Goal: Contribute content: Contribute content

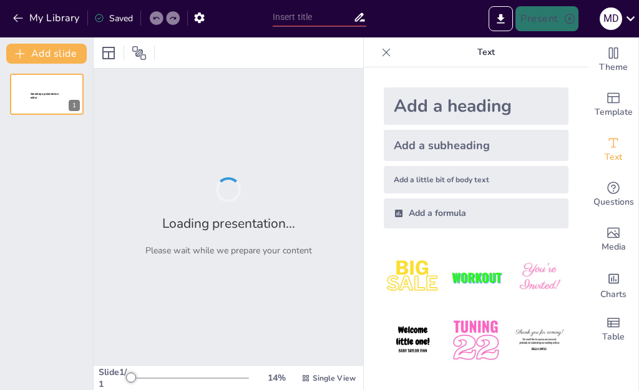
type input "Desarrollo de Habilidades Emprendedoras en Estudiantes de Secundaria"
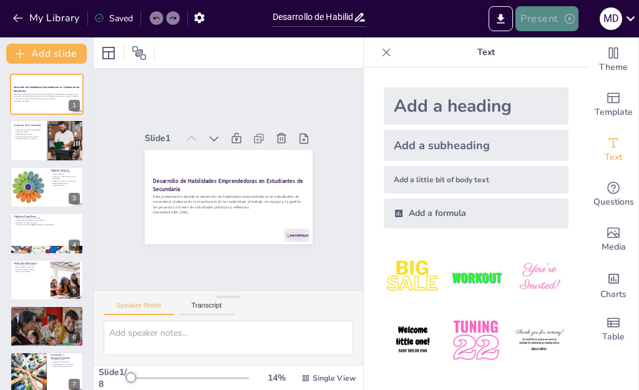
click at [530, 15] on button "Present" at bounding box center [546, 18] width 62 height 25
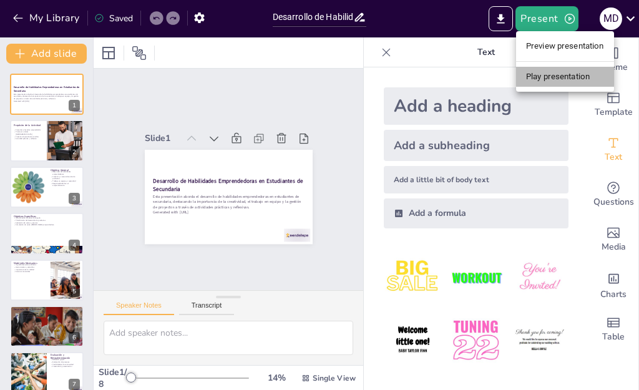
click at [540, 71] on li "Play presentation" at bounding box center [565, 77] width 98 height 20
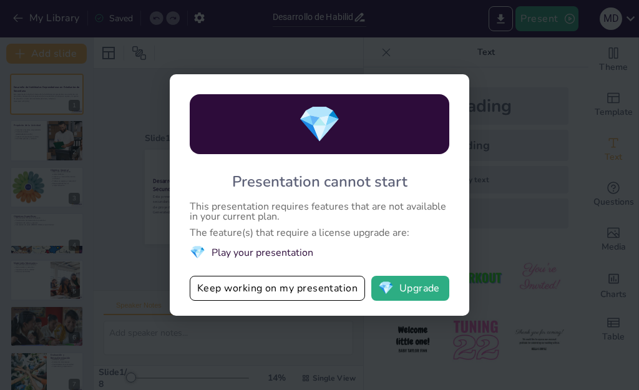
click at [305, 256] on li "💎 Play your presentation" at bounding box center [320, 252] width 260 height 17
click at [332, 124] on span "💎" at bounding box center [320, 124] width 44 height 48
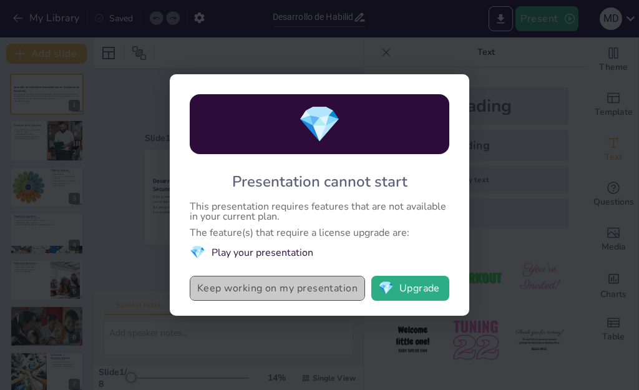
click at [292, 284] on button "Keep working on my presentation" at bounding box center [277, 288] width 175 height 25
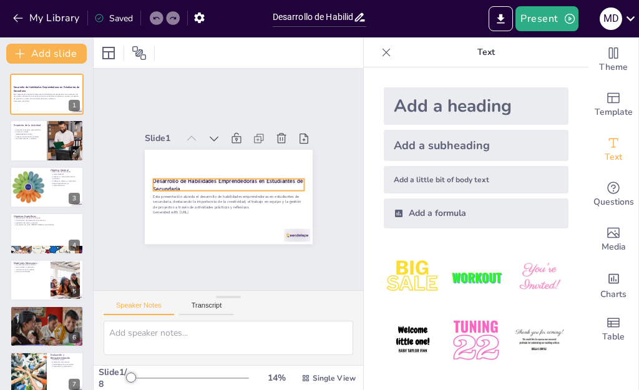
click at [263, 186] on div "Desarrollo de Habilidades Emprendedoras en Estudiantes de Secundaria Esta prese…" at bounding box center [220, 194] width 193 height 165
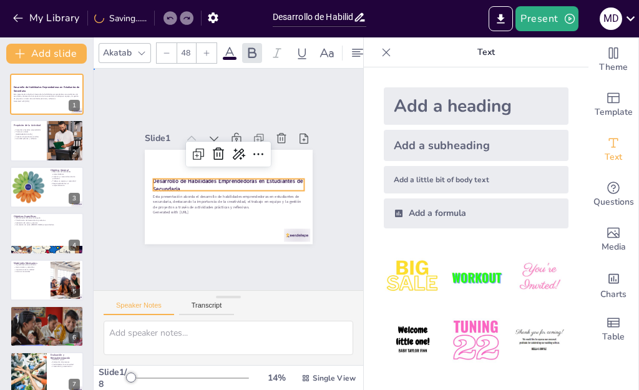
click at [329, 113] on div "Slide 1 Desarrollo de Habilidades Emprendedoras en Estudiantes de Secundaria Es…" at bounding box center [229, 179] width 270 height 215
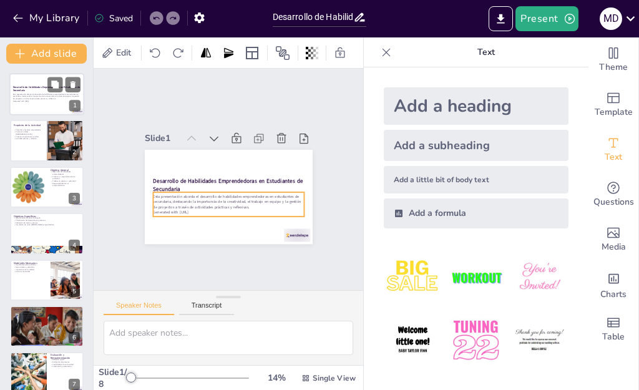
click at [42, 99] on p "Esta presentación aborda el desarrollo de habilidades emprendedoras en estudian…" at bounding box center [46, 96] width 67 height 7
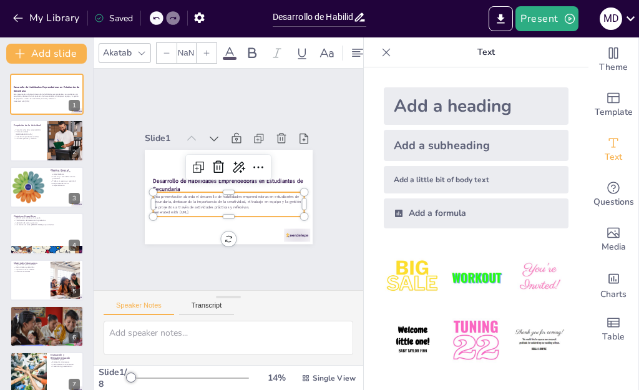
type input "32"
click at [188, 202] on p "Esta presentación aborda el desarrollo de habilidades emprendedoras en estudian…" at bounding box center [217, 198] width 139 height 89
click at [46, 183] on div at bounding box center [28, 187] width 42 height 42
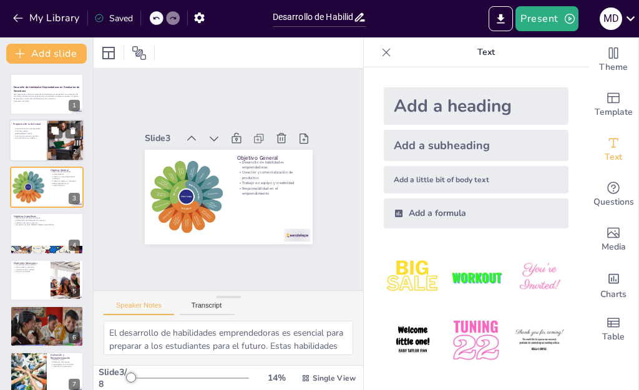
click at [36, 142] on div at bounding box center [46, 141] width 75 height 42
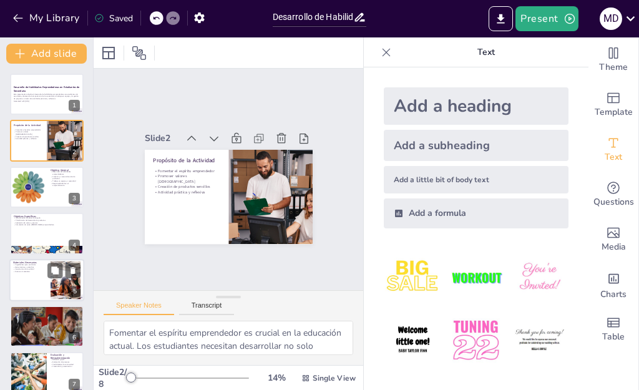
click at [26, 264] on p "Ingredientes para productos" at bounding box center [30, 264] width 34 height 2
type textarea "La elección de los ingredientes es crucial para la calidad del producto. Los es…"
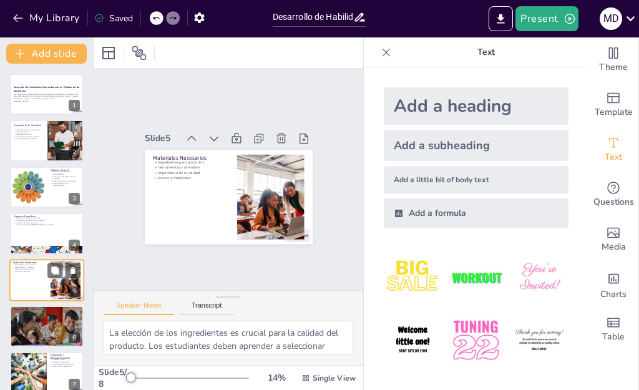
scroll to position [53, 0]
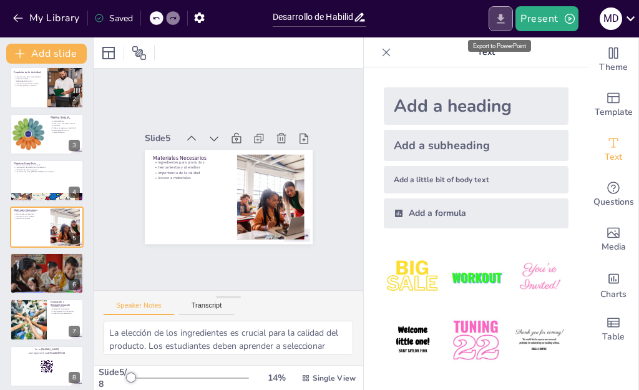
click at [505, 19] on icon "Export to PowerPoint" at bounding box center [500, 18] width 13 height 13
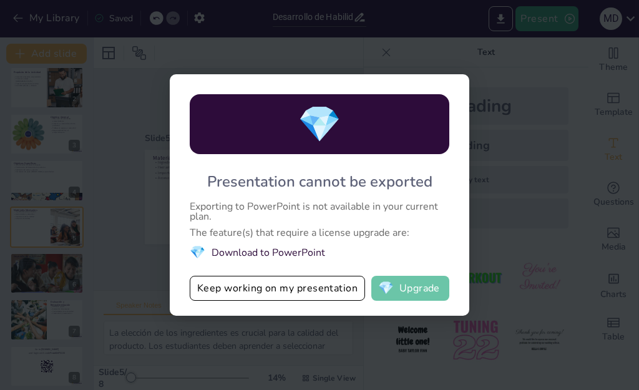
click at [418, 283] on button "💎 Upgrade" at bounding box center [410, 288] width 78 height 25
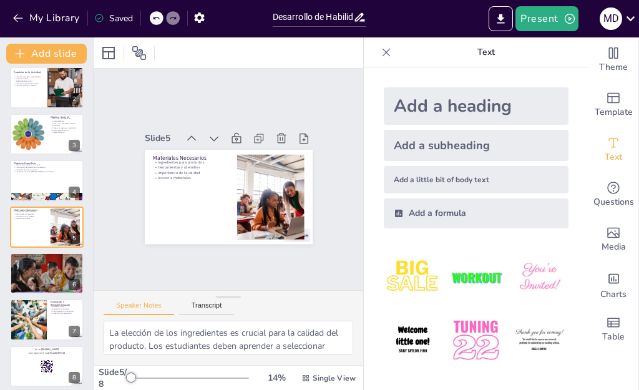
scroll to position [31, 0]
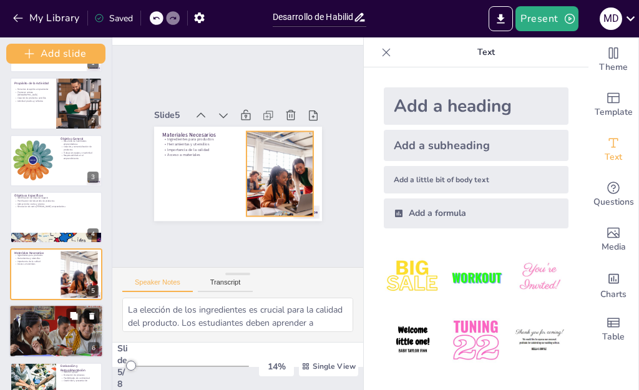
drag, startPoint x: 92, startPoint y: 261, endPoint x: 86, endPoint y: 290, distance: 30.0
click at [86, 290] on div "Add slide Desarrollo de Habilidades Emprendedoras en Estudiantes de Secundaria …" at bounding box center [56, 213] width 112 height 353
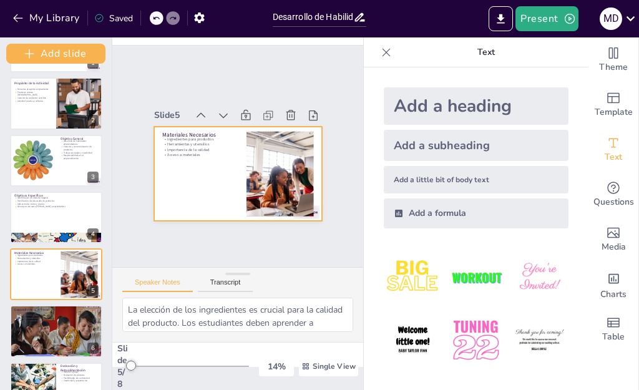
click at [206, 162] on div at bounding box center [235, 174] width 177 height 112
click at [294, 16] on input "Desarrollo de Habilidades Emprendedoras en Estudiantes de Secundaria" at bounding box center [313, 17] width 81 height 18
click at [534, 16] on button "Present" at bounding box center [546, 18] width 62 height 25
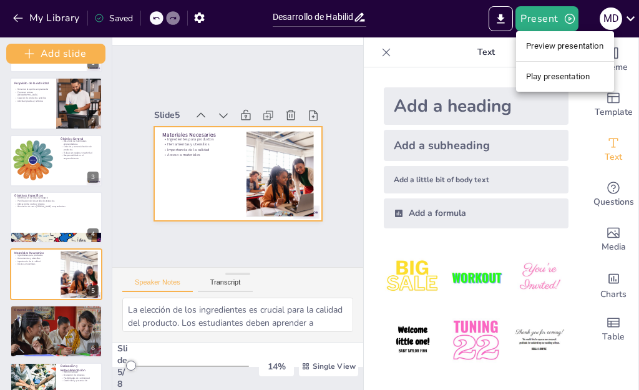
click at [542, 87] on ul "Preview presentation Play presentation" at bounding box center [565, 61] width 98 height 61
click at [539, 76] on li "Play presentation" at bounding box center [565, 77] width 98 height 20
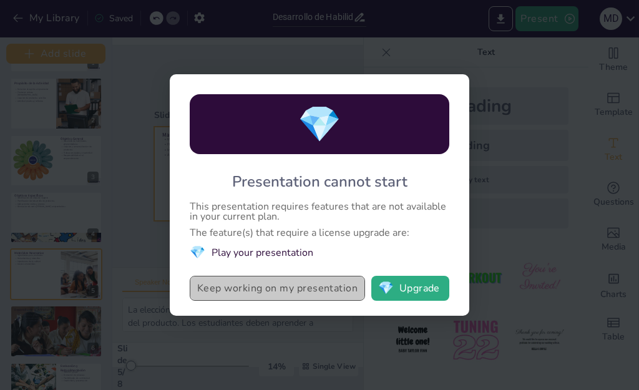
click at [323, 289] on button "Keep working on my presentation" at bounding box center [277, 288] width 175 height 25
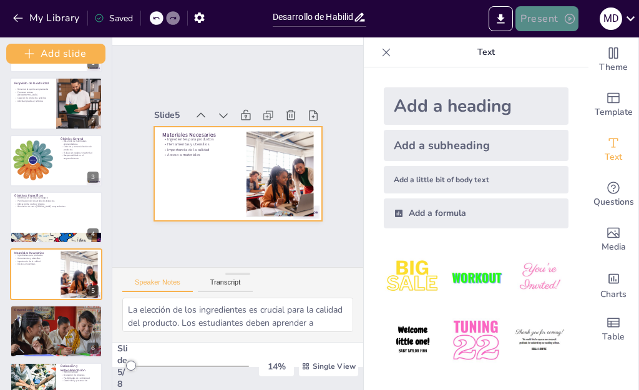
click at [532, 20] on button "Present" at bounding box center [546, 18] width 62 height 25
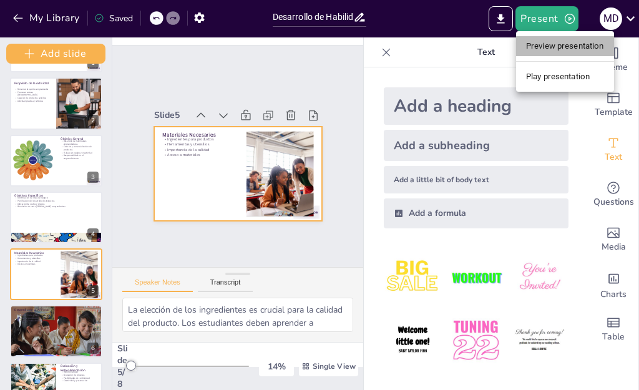
click at [540, 49] on li "Preview presentation" at bounding box center [565, 46] width 98 height 20
